Goal: Task Accomplishment & Management: Complete application form

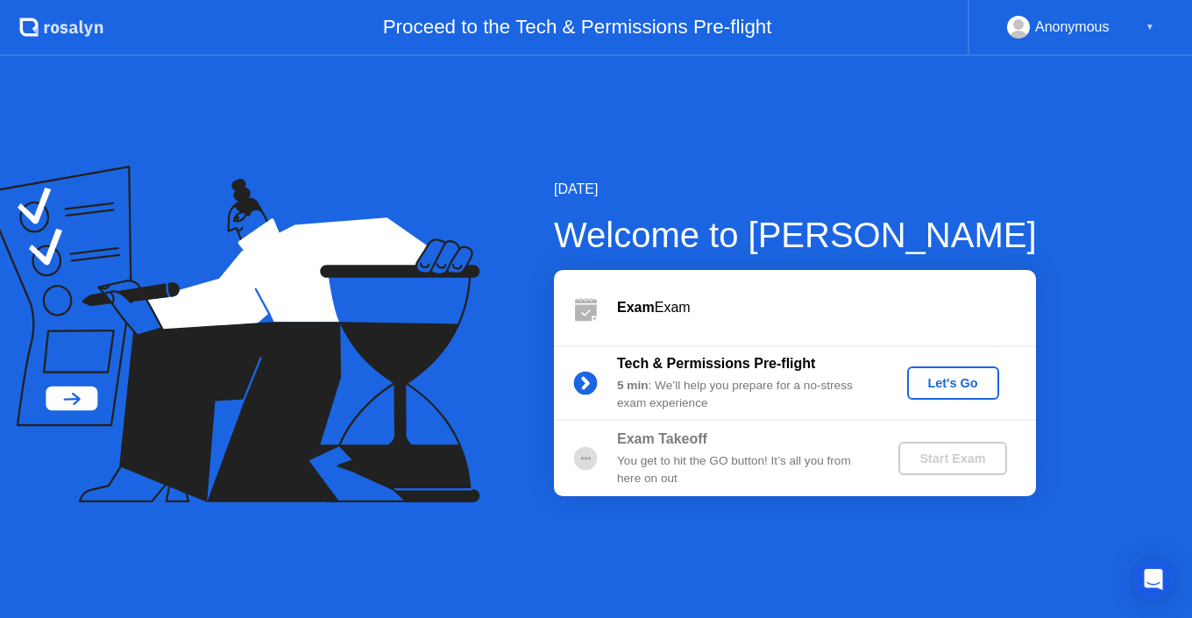
click at [959, 380] on div "Let's Go" at bounding box center [953, 383] width 78 height 14
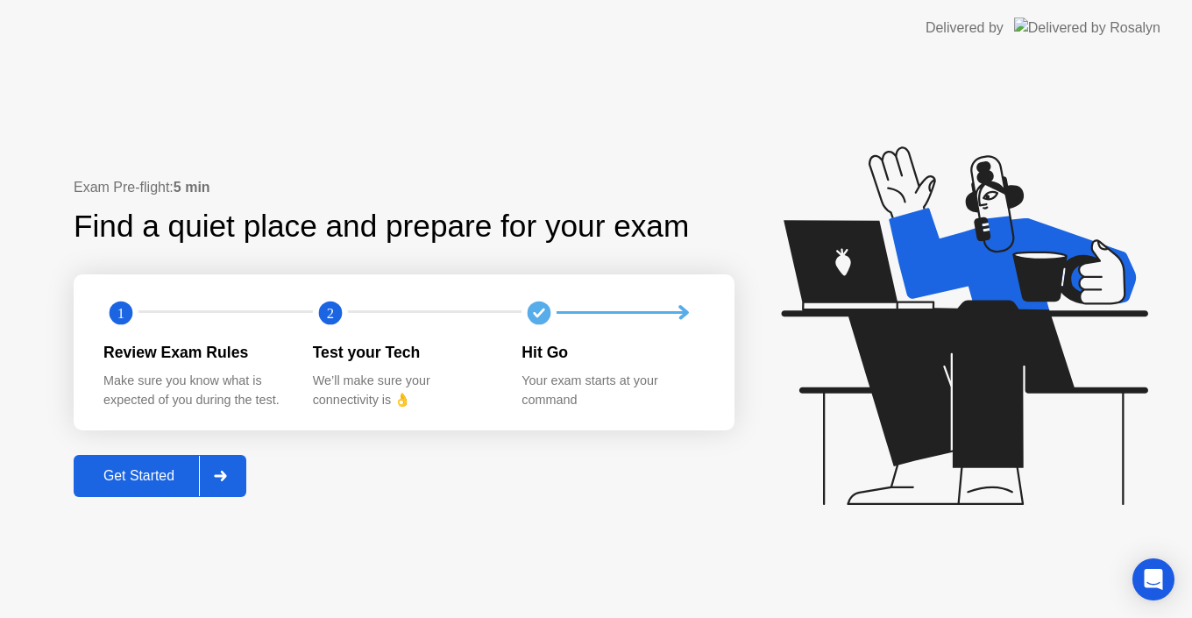
click at [155, 476] on div "Get Started" at bounding box center [139, 476] width 120 height 16
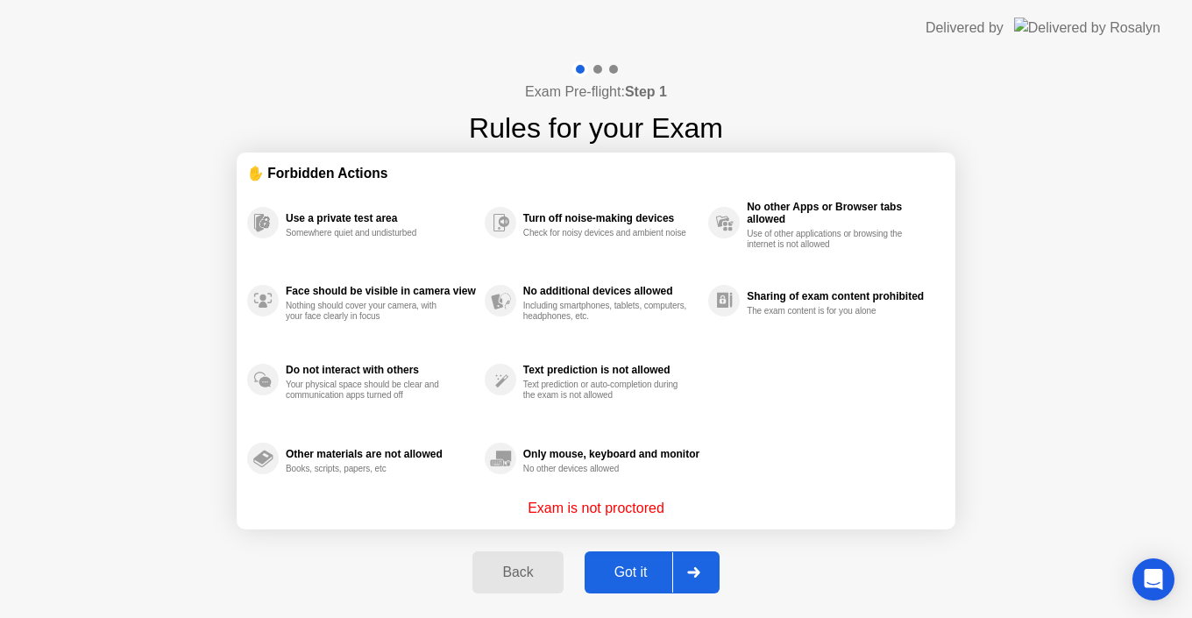
click at [641, 580] on div "Got it" at bounding box center [631, 572] width 82 height 16
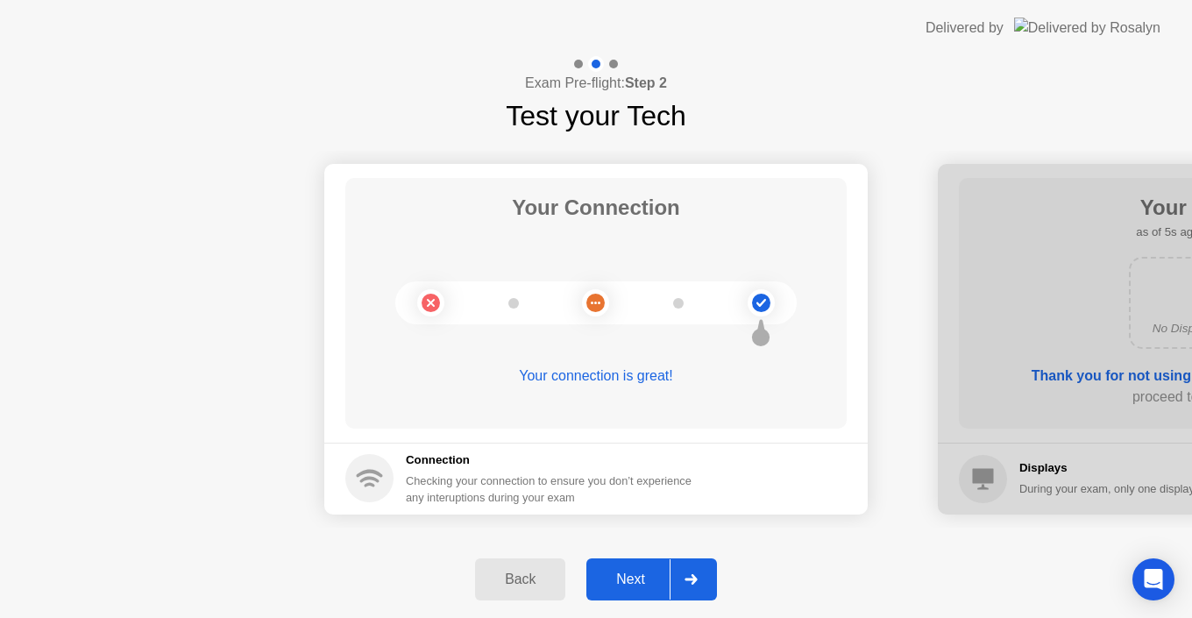
click at [637, 566] on button "Next" at bounding box center [651, 579] width 131 height 42
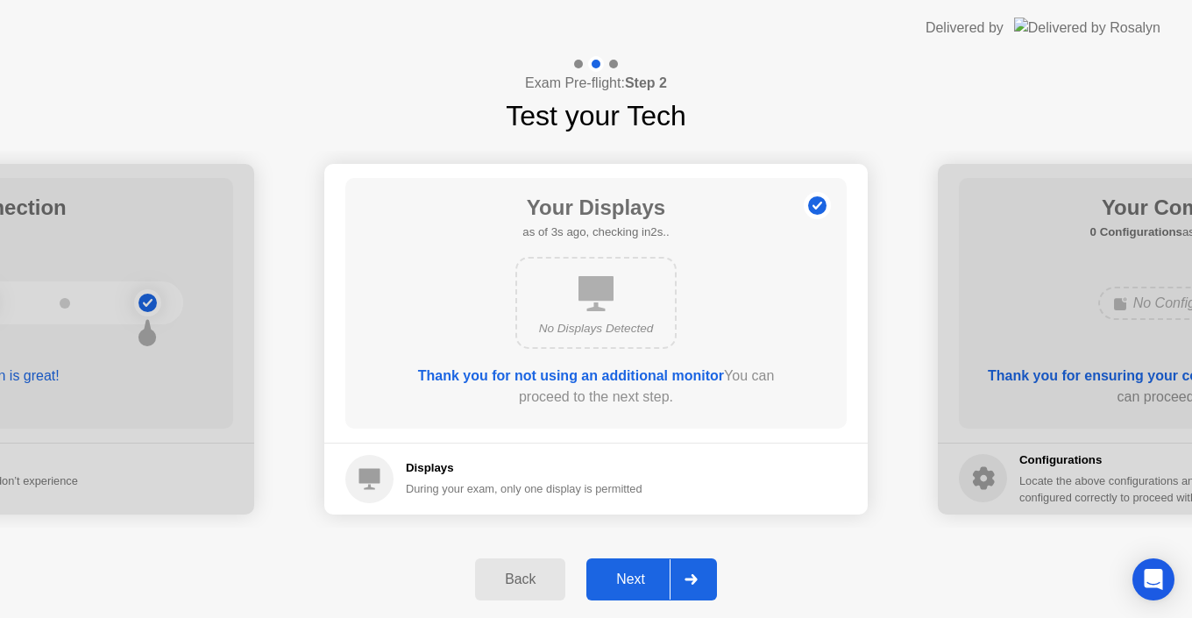
click at [478, 503] on footer "Displays During your exam, only one display is permitted" at bounding box center [595, 479] width 543 height 72
click at [635, 572] on div "Next" at bounding box center [631, 580] width 78 height 16
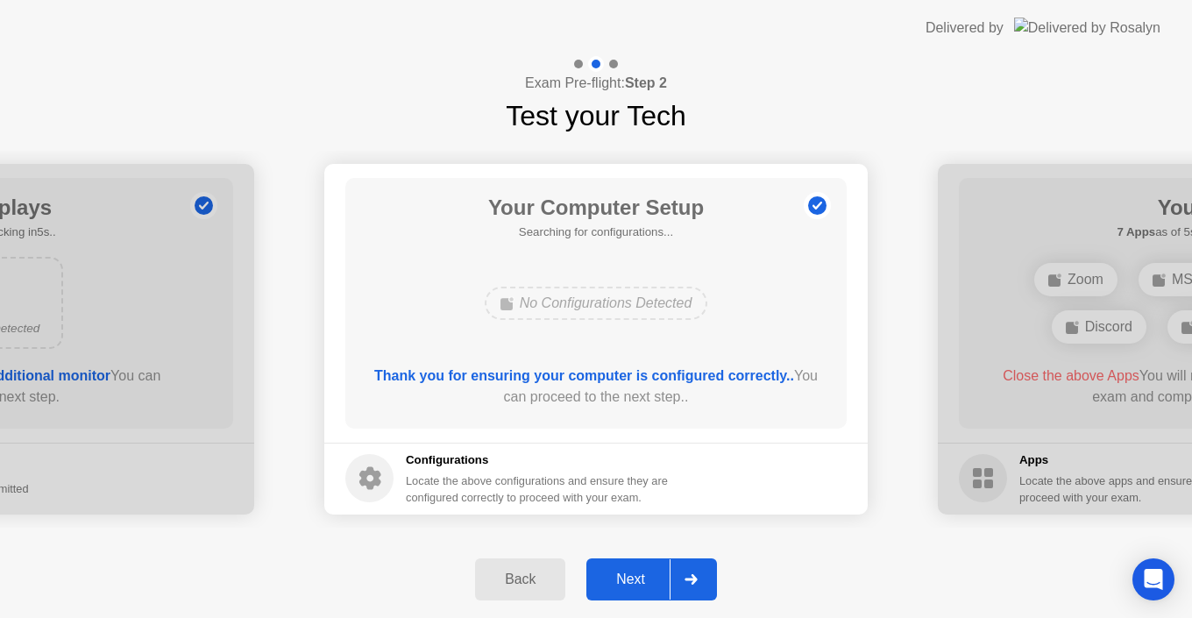
click at [643, 579] on div "Next" at bounding box center [631, 580] width 78 height 16
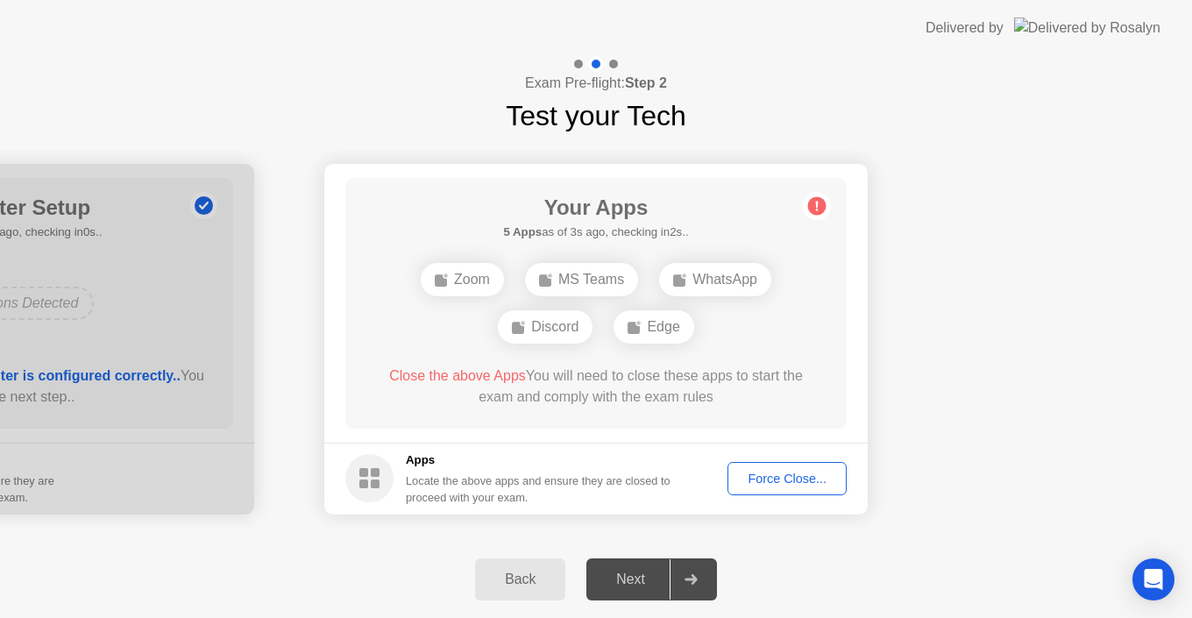
click at [785, 481] on div "Force Close..." at bounding box center [787, 479] width 107 height 14
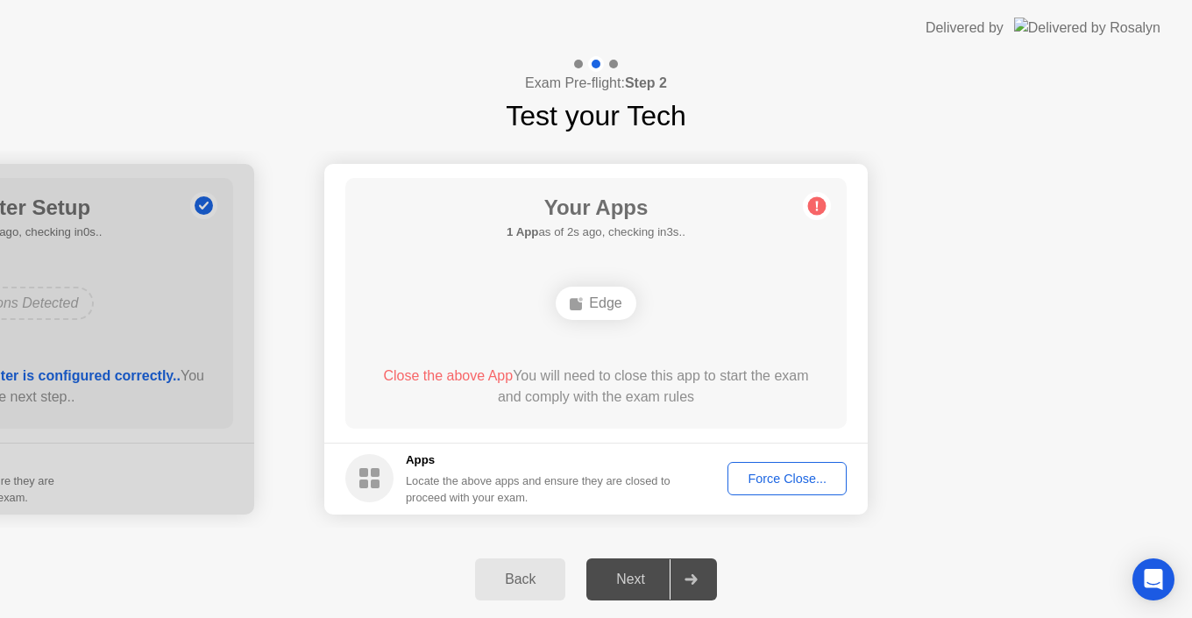
click at [783, 486] on div "Force Close..." at bounding box center [787, 479] width 107 height 14
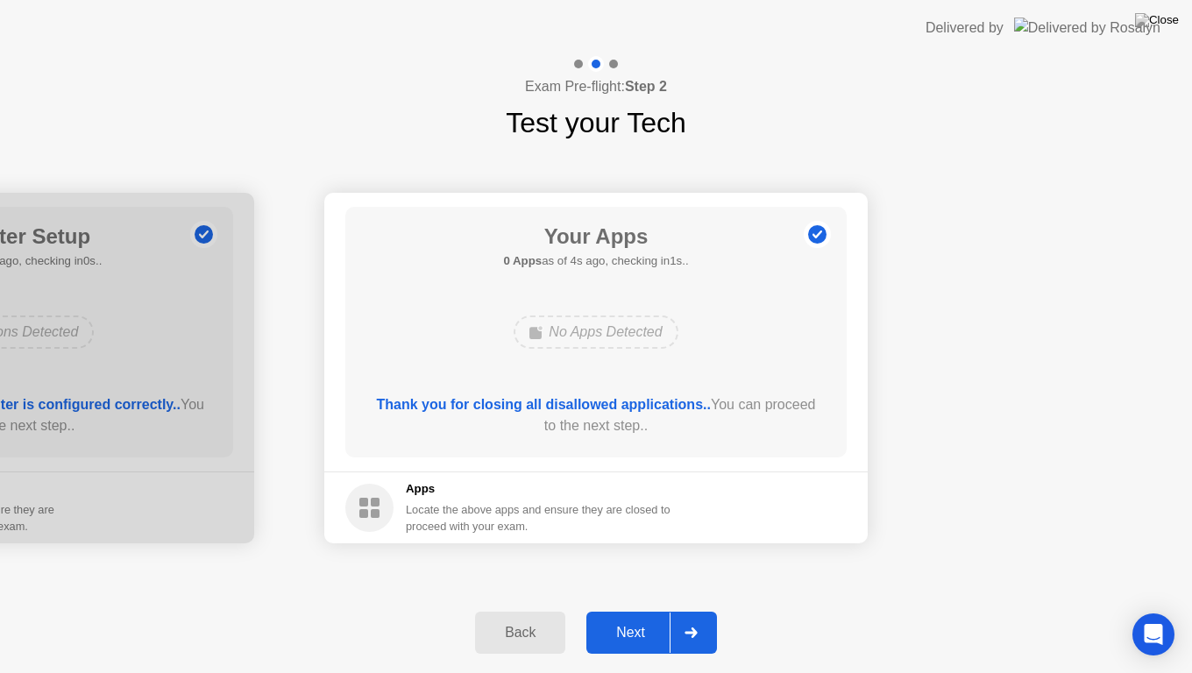
click at [623, 617] on div "Next" at bounding box center [631, 633] width 78 height 16
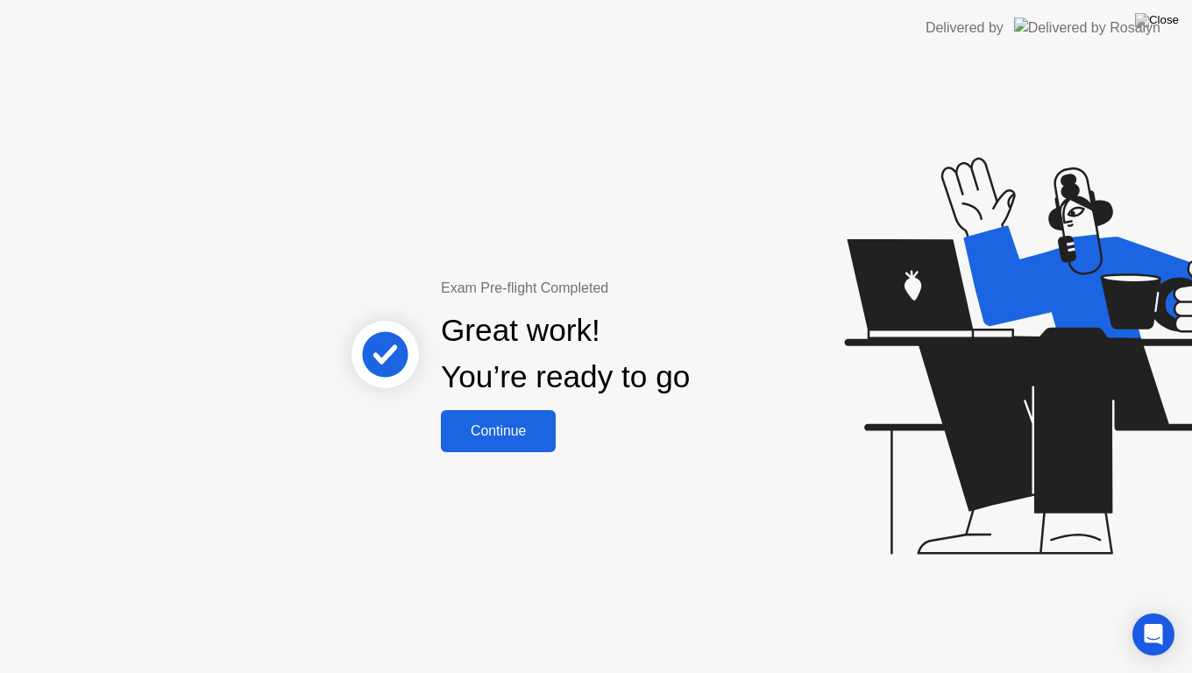
click at [483, 430] on div "Continue" at bounding box center [498, 431] width 104 height 16
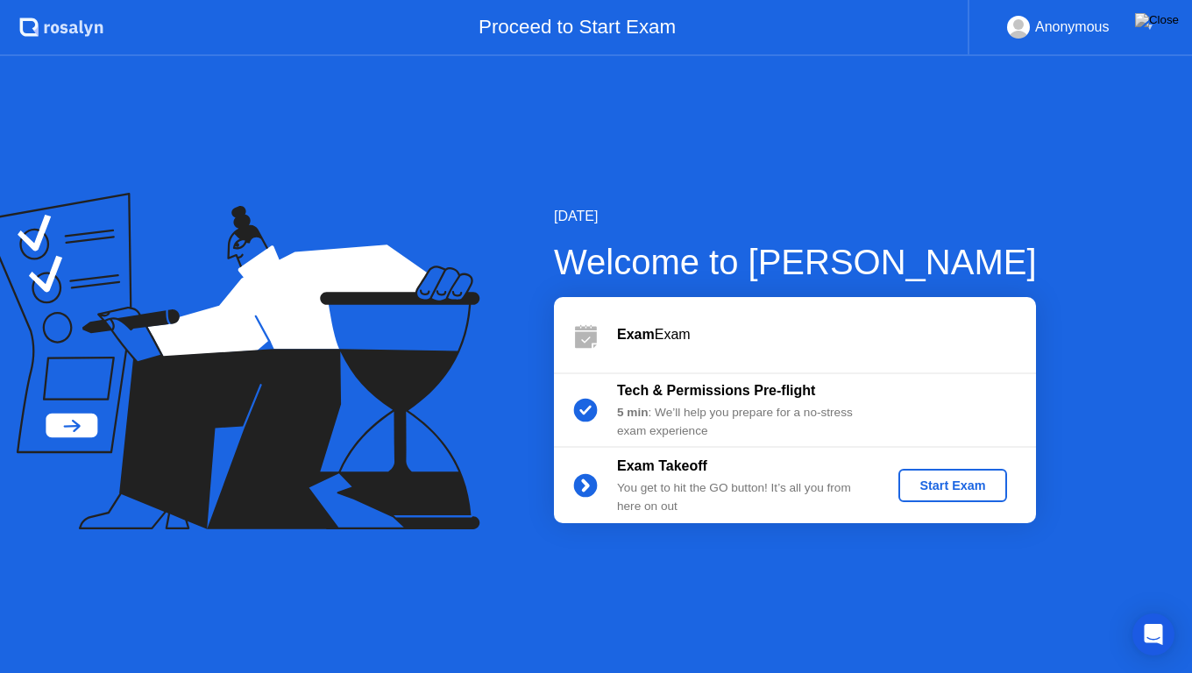
click at [943, 486] on div "Start Exam" at bounding box center [952, 486] width 94 height 14
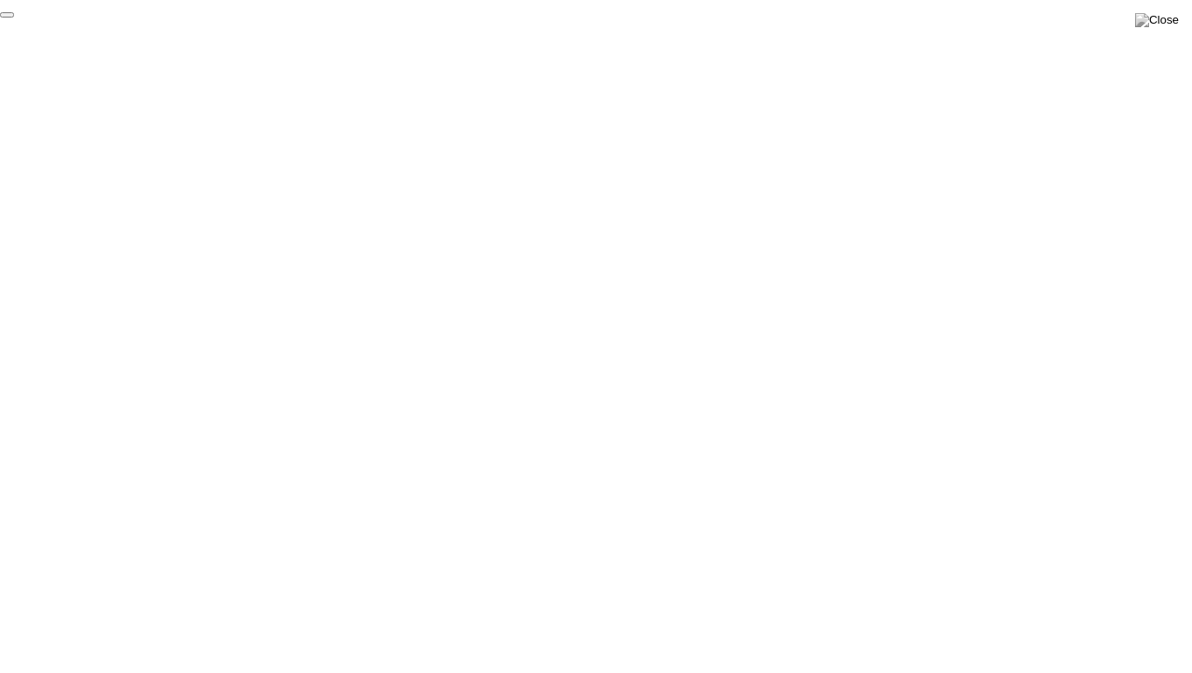
click div "End Proctoring Session"
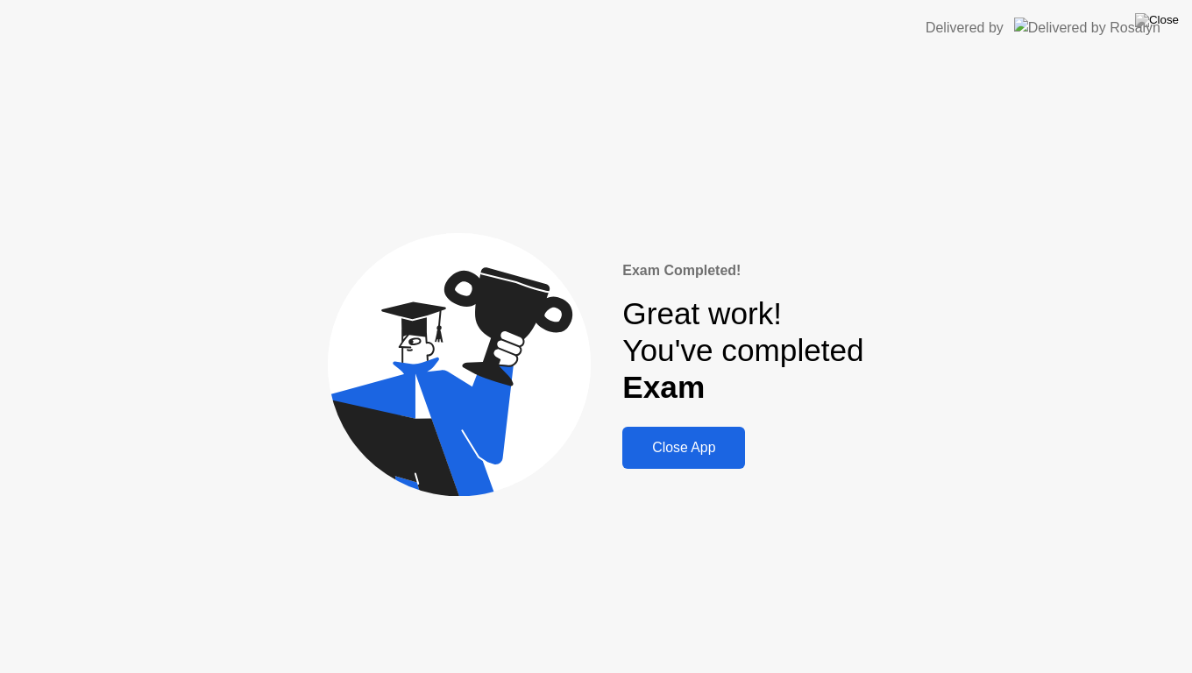
click at [678, 440] on div "Close App" at bounding box center [684, 448] width 112 height 16
